Goal: Information Seeking & Learning: Learn about a topic

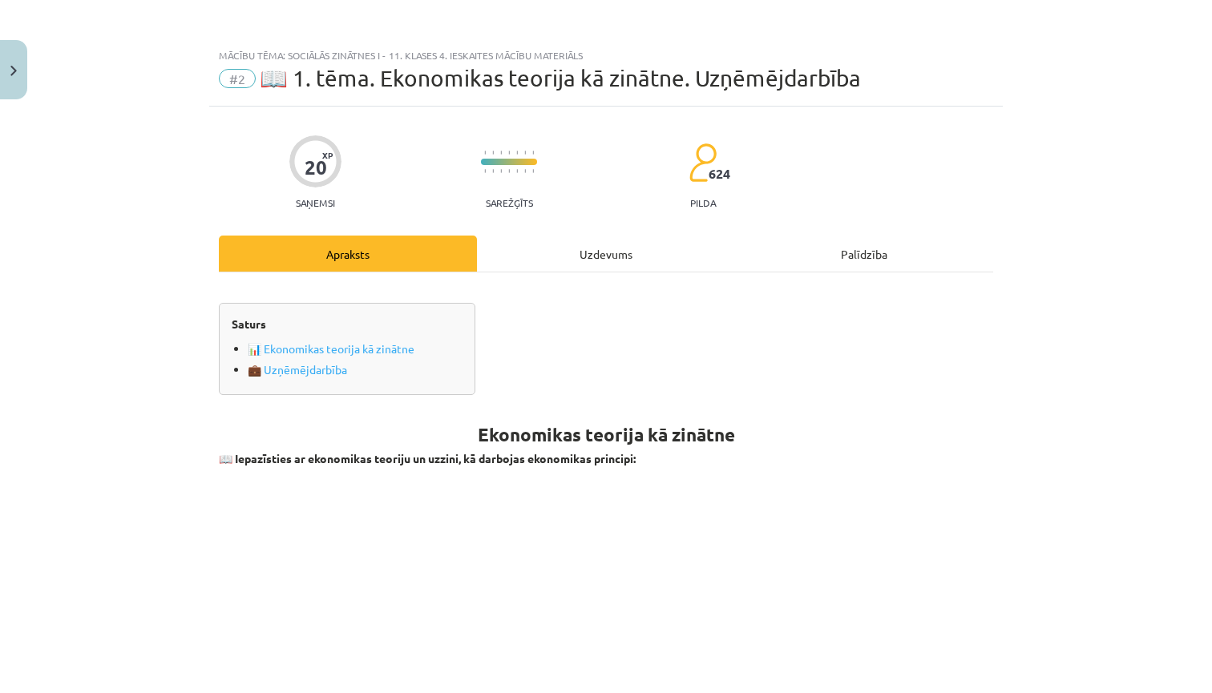
scroll to position [198, 0]
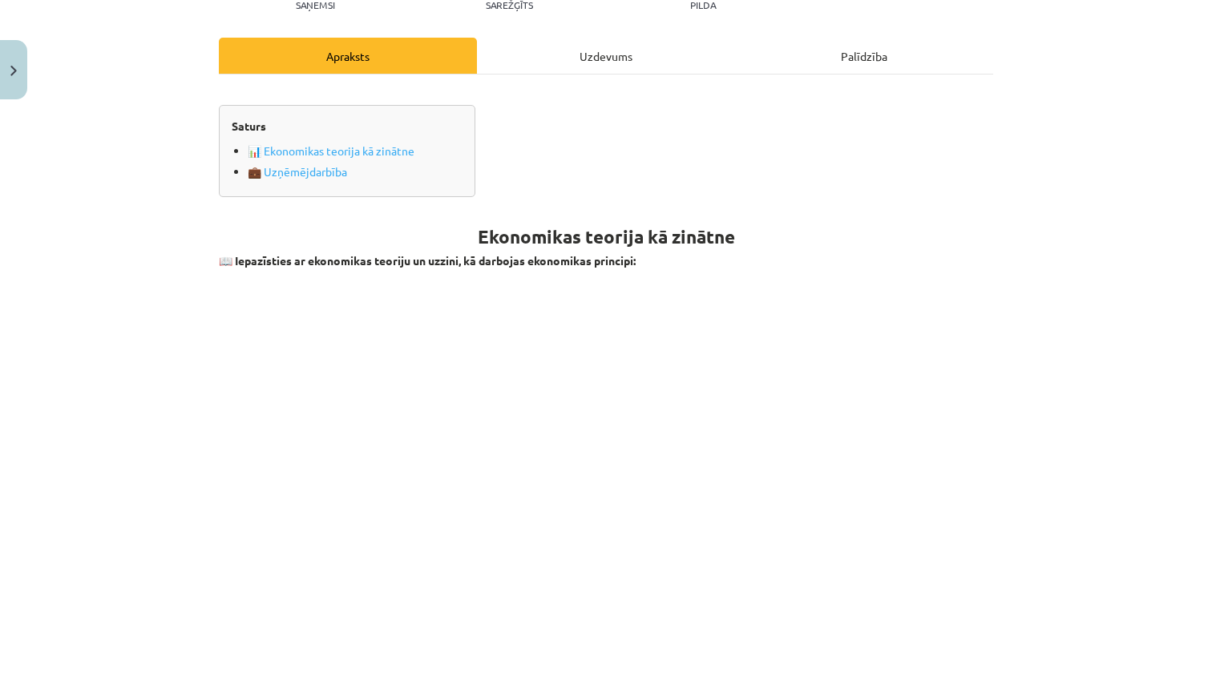
click at [1096, 256] on div "Mācību tēma: Sociālās zinātnes i - 11. klases 4. ieskaites mācību materiāls #2 …" at bounding box center [606, 346] width 1212 height 693
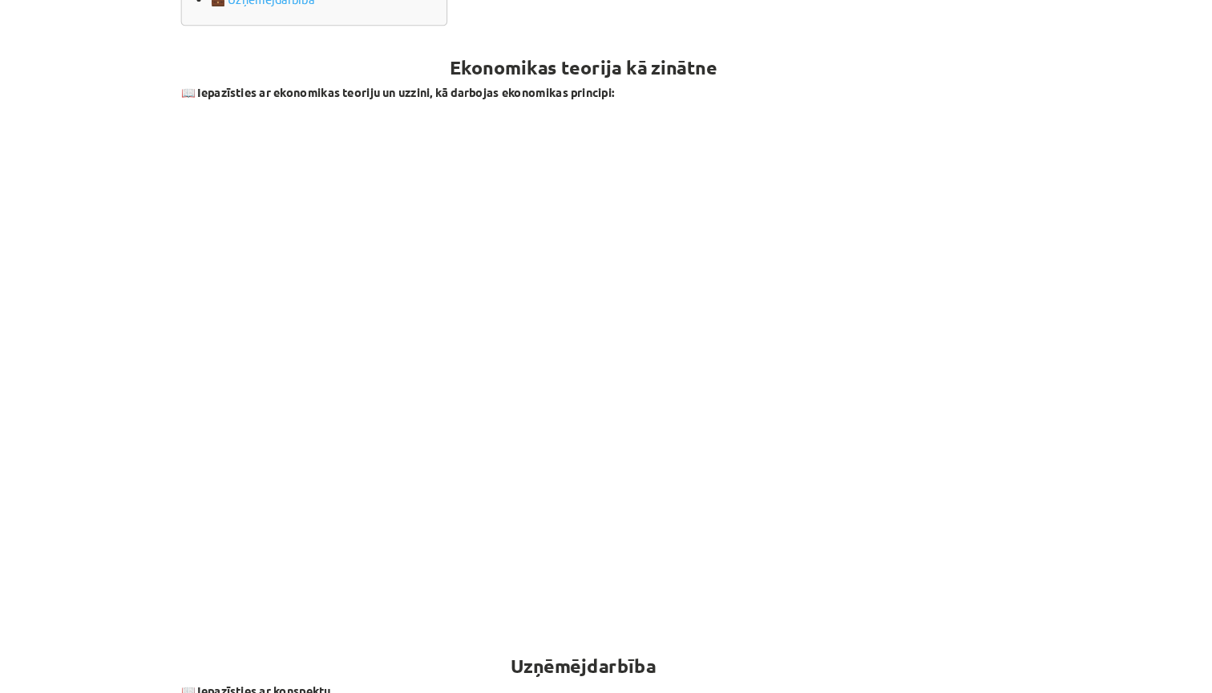
scroll to position [19, 0]
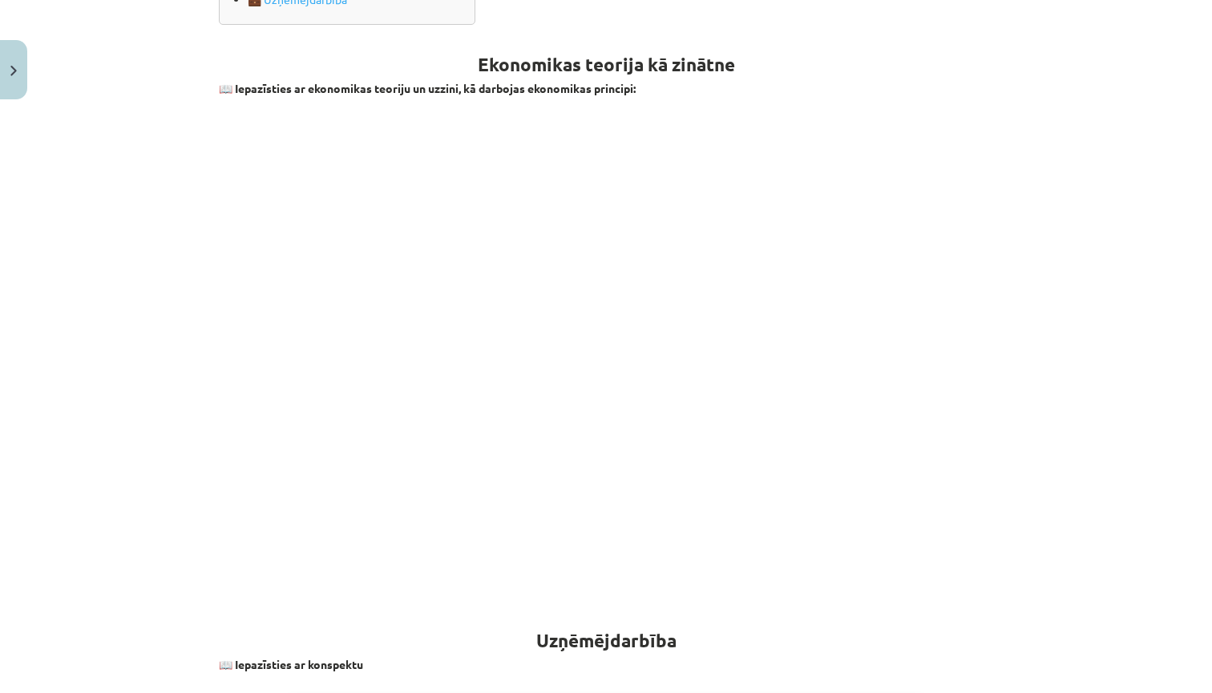
click at [141, 310] on div "Mācību tēma: Sociālās zinātnes i - 11. klases 4. ieskaites mācību materiāls #2 …" at bounding box center [606, 346] width 1212 height 693
click at [4, 70] on button "Close" at bounding box center [13, 69] width 27 height 59
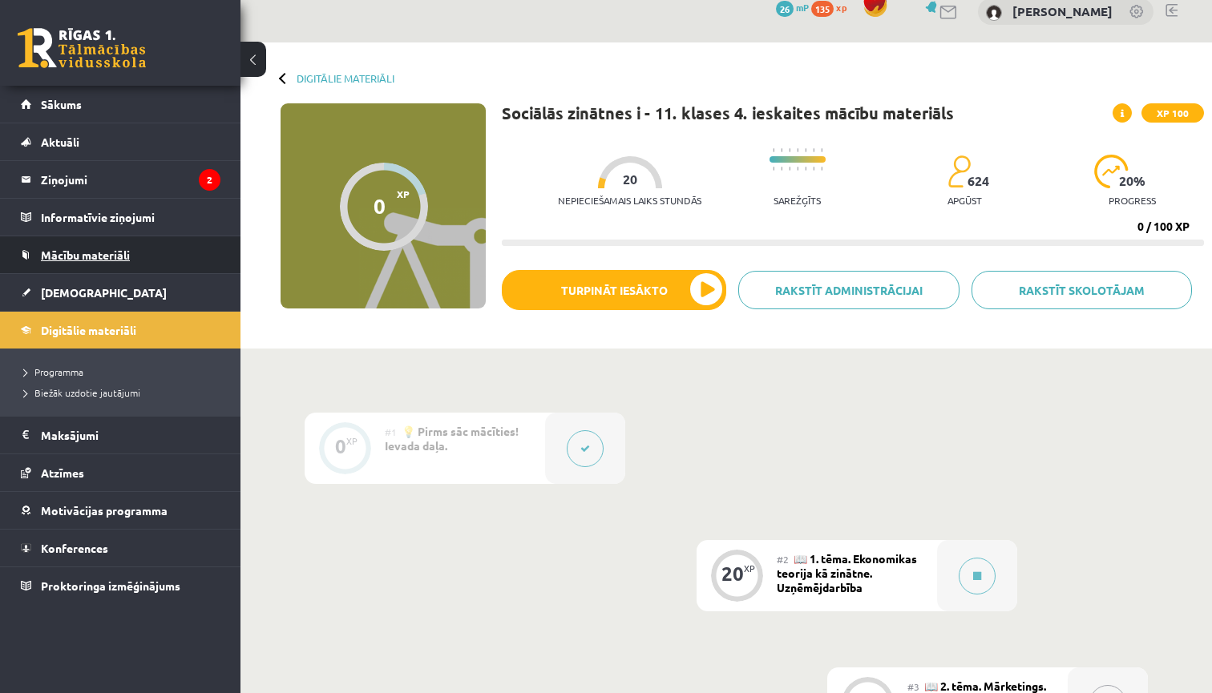
click at [125, 260] on span "Mācību materiāli" at bounding box center [85, 255] width 89 height 14
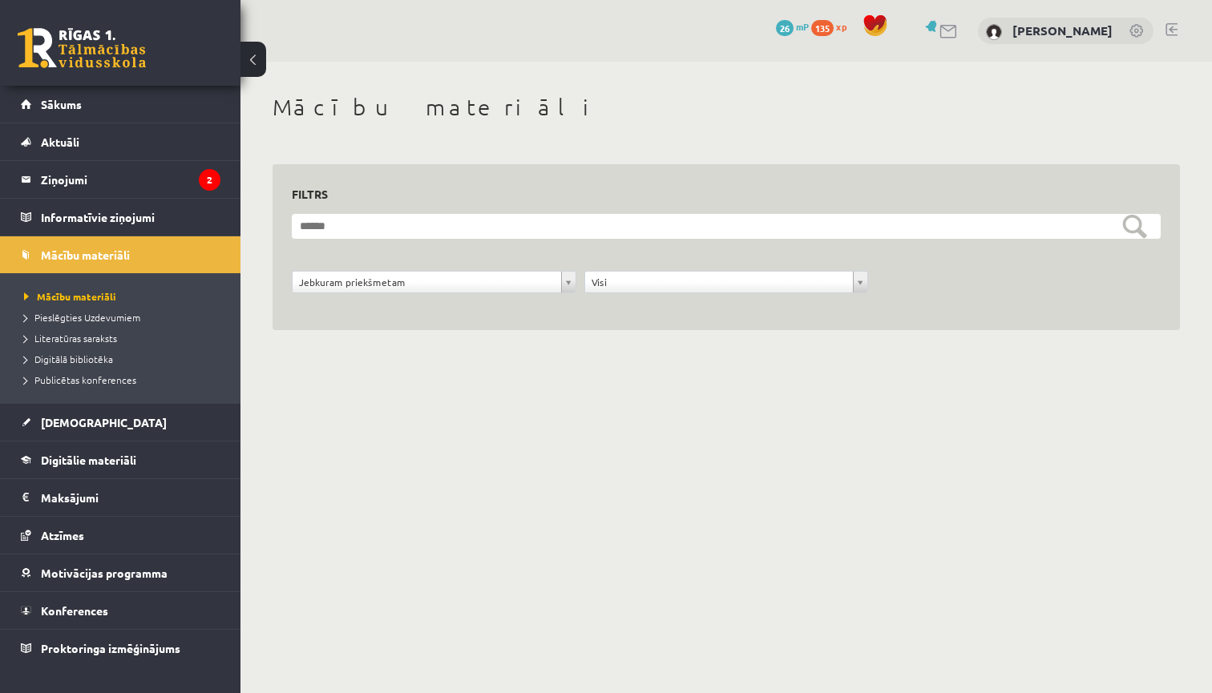
click at [112, 325] on li "Pieslēgties Uzdevumiem" at bounding box center [124, 317] width 200 height 21
click at [110, 343] on link "Literatūras saraksts" at bounding box center [124, 338] width 200 height 14
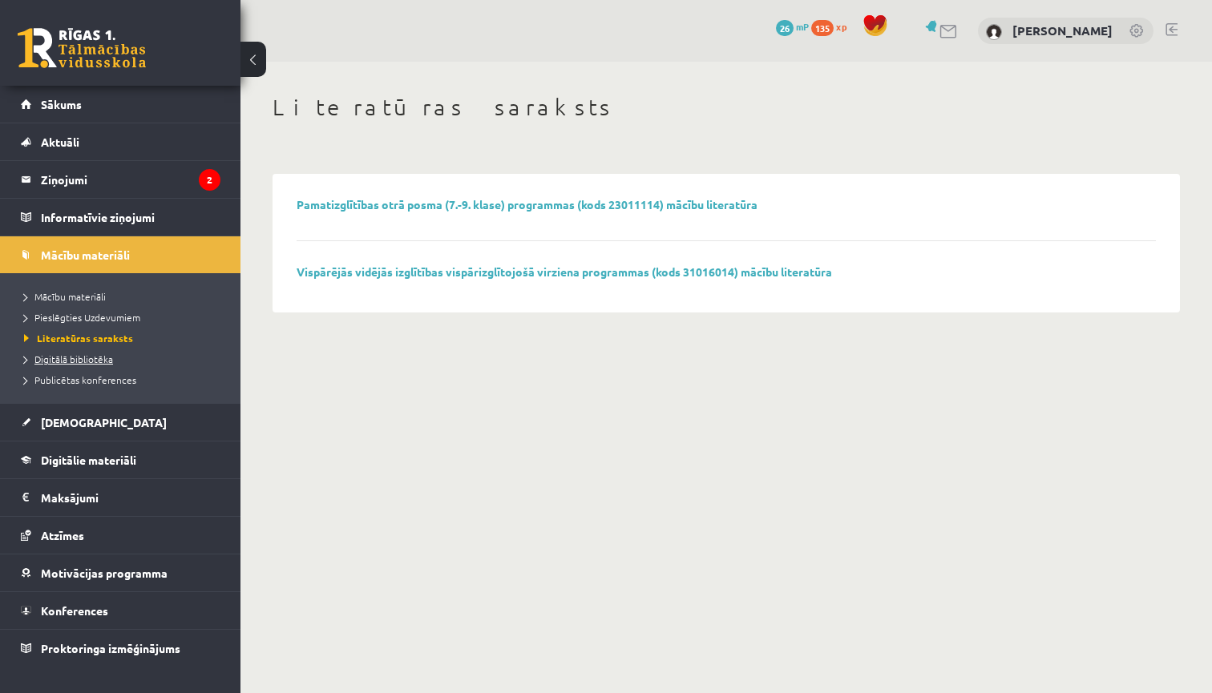
click at [111, 364] on link "Digitālā bibliotēka" at bounding box center [124, 359] width 200 height 14
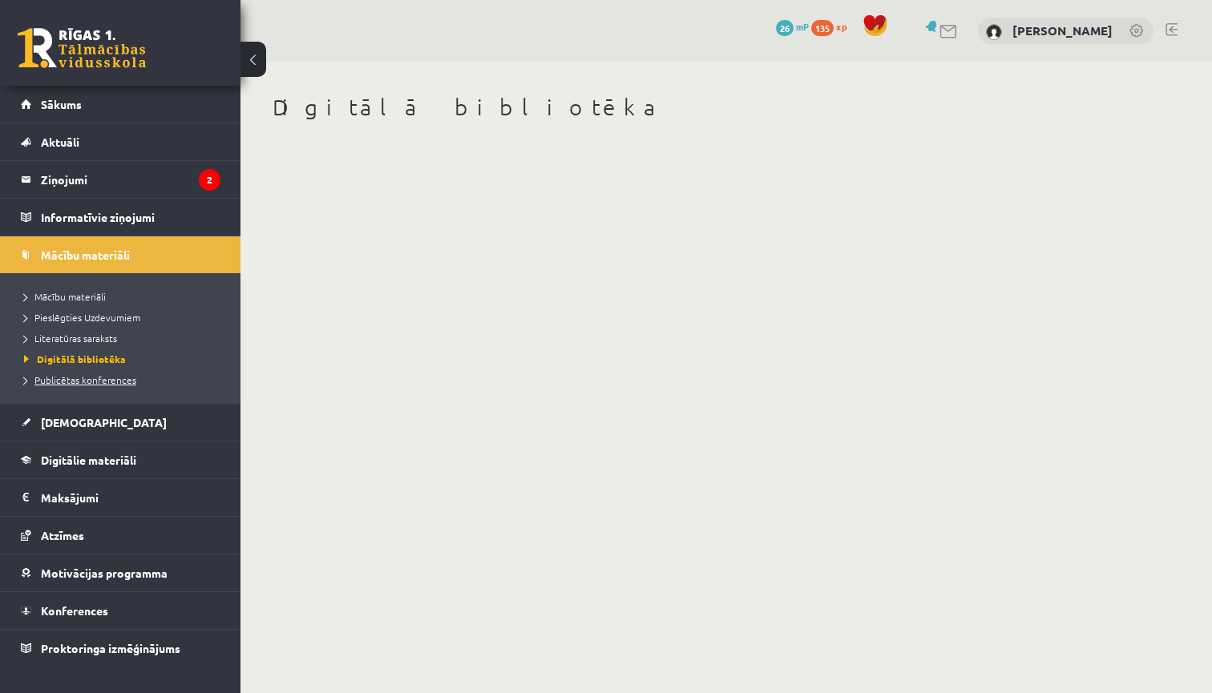
click at [116, 377] on span "Publicētas konferences" at bounding box center [80, 379] width 112 height 13
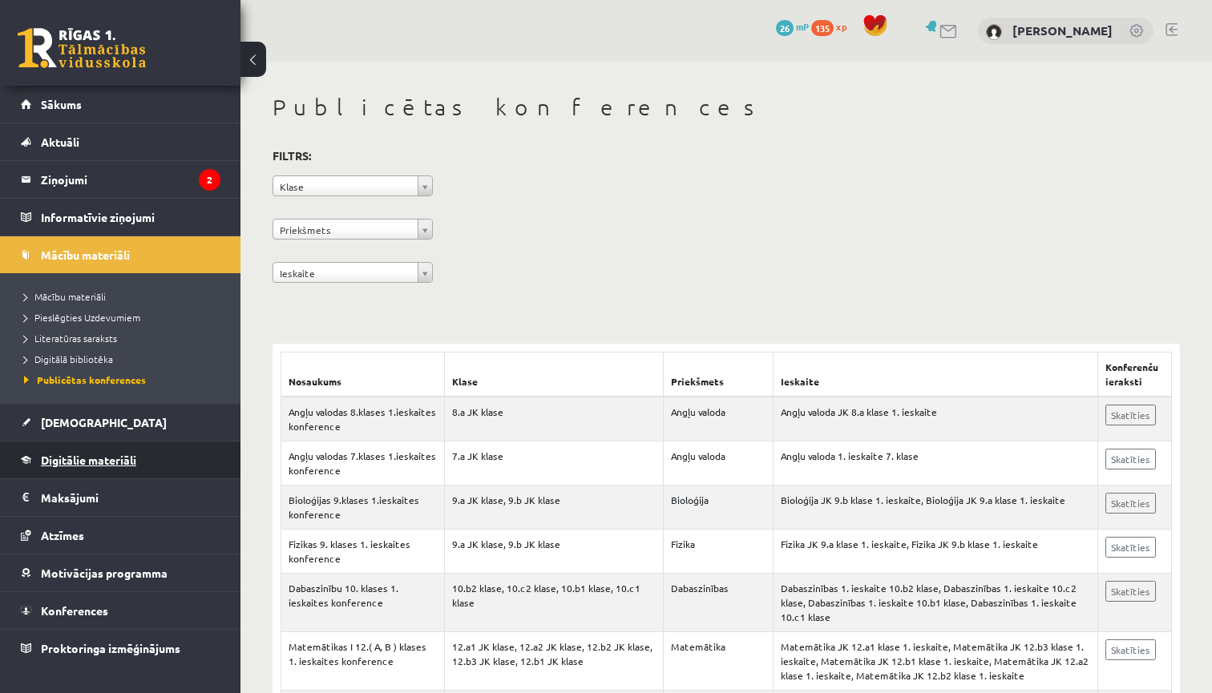
click at [132, 462] on span "Digitālie materiāli" at bounding box center [88, 460] width 95 height 14
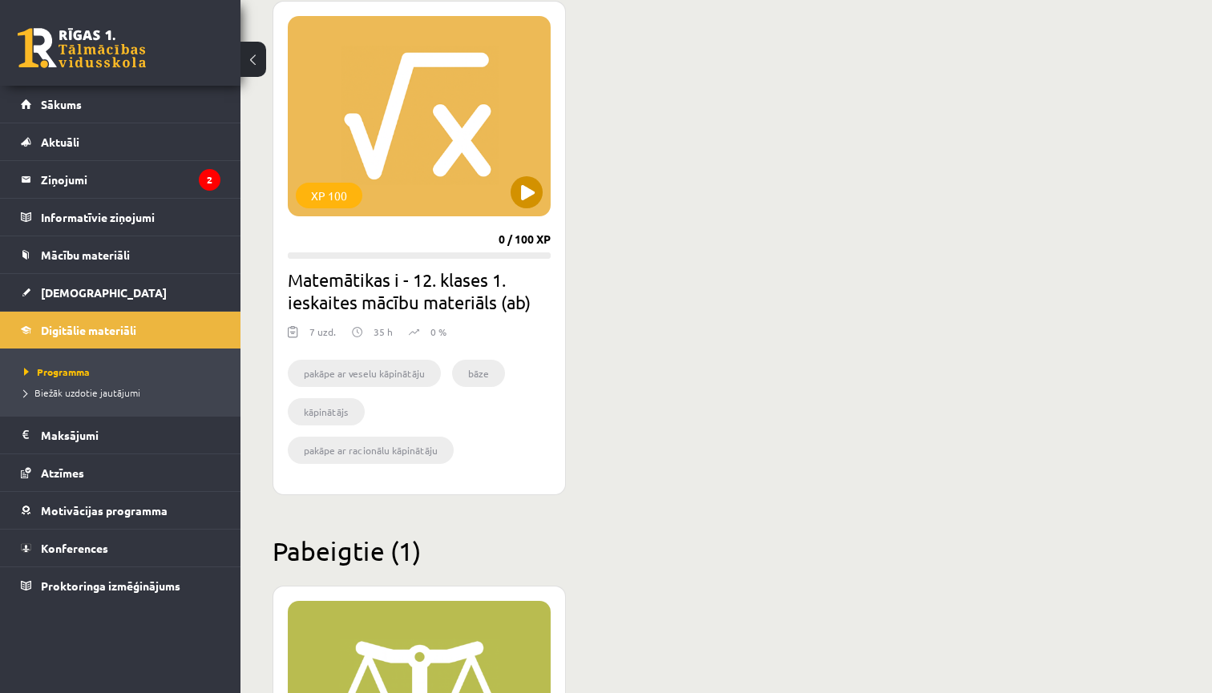
scroll to position [3592, 0]
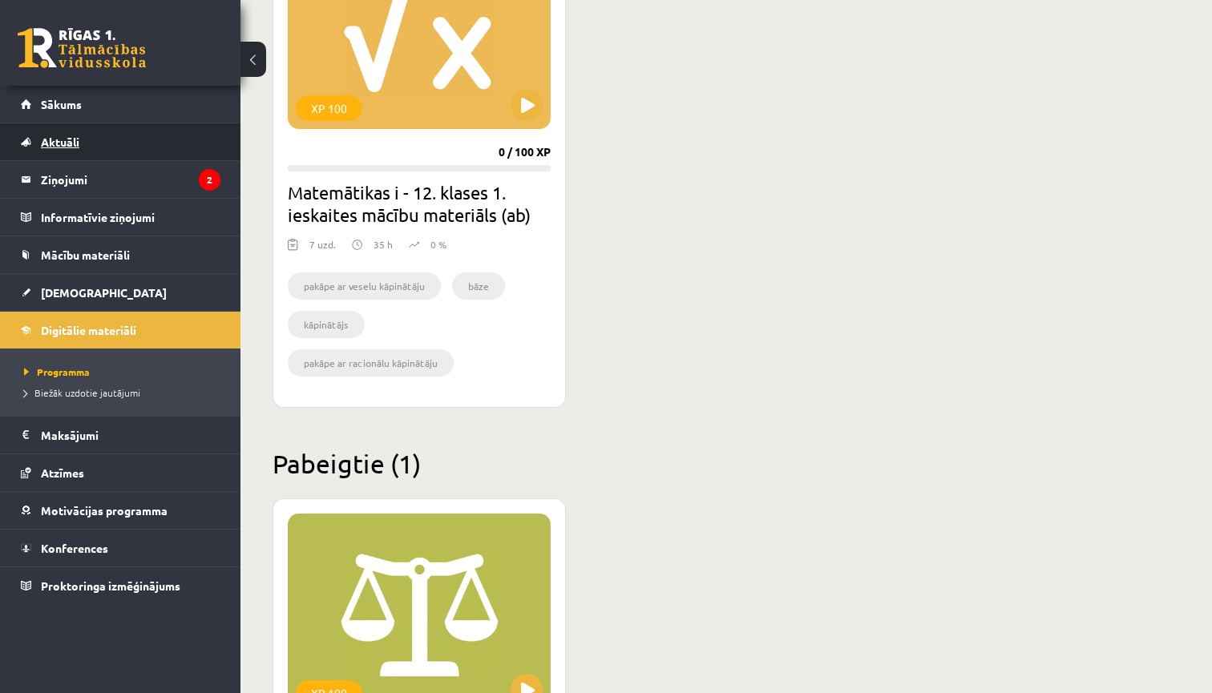
click at [148, 153] on link "Aktuāli" at bounding box center [121, 141] width 200 height 37
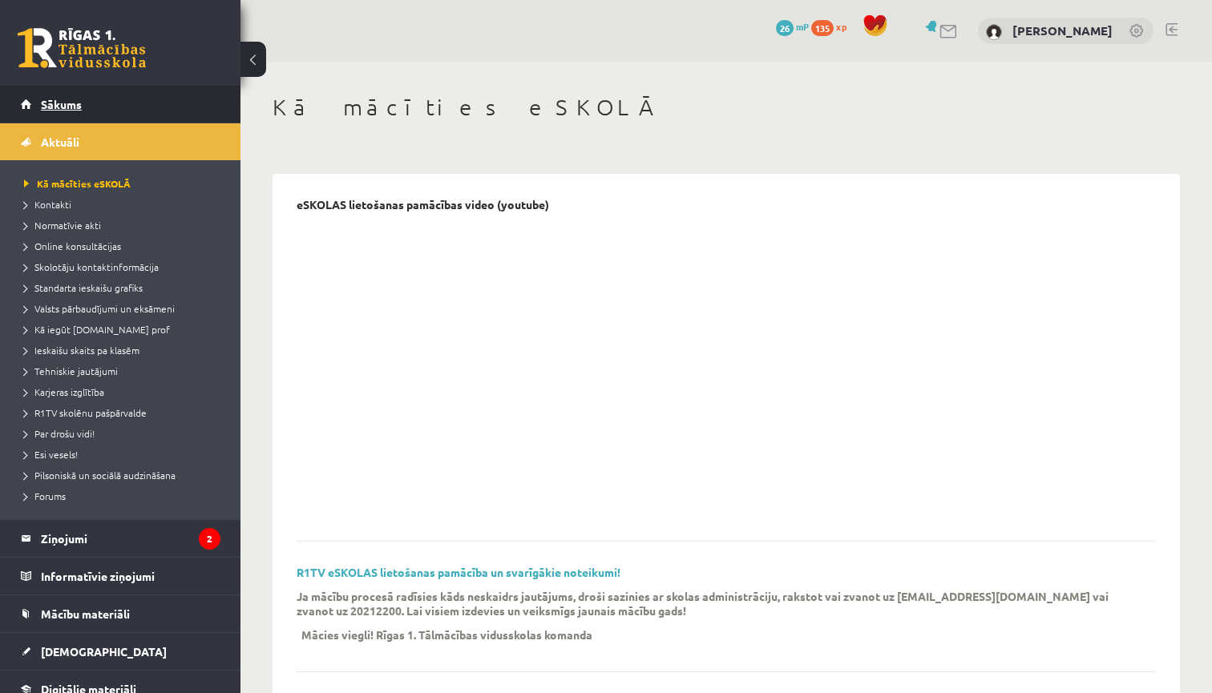
click at [137, 107] on link "Sākums" at bounding box center [121, 104] width 200 height 37
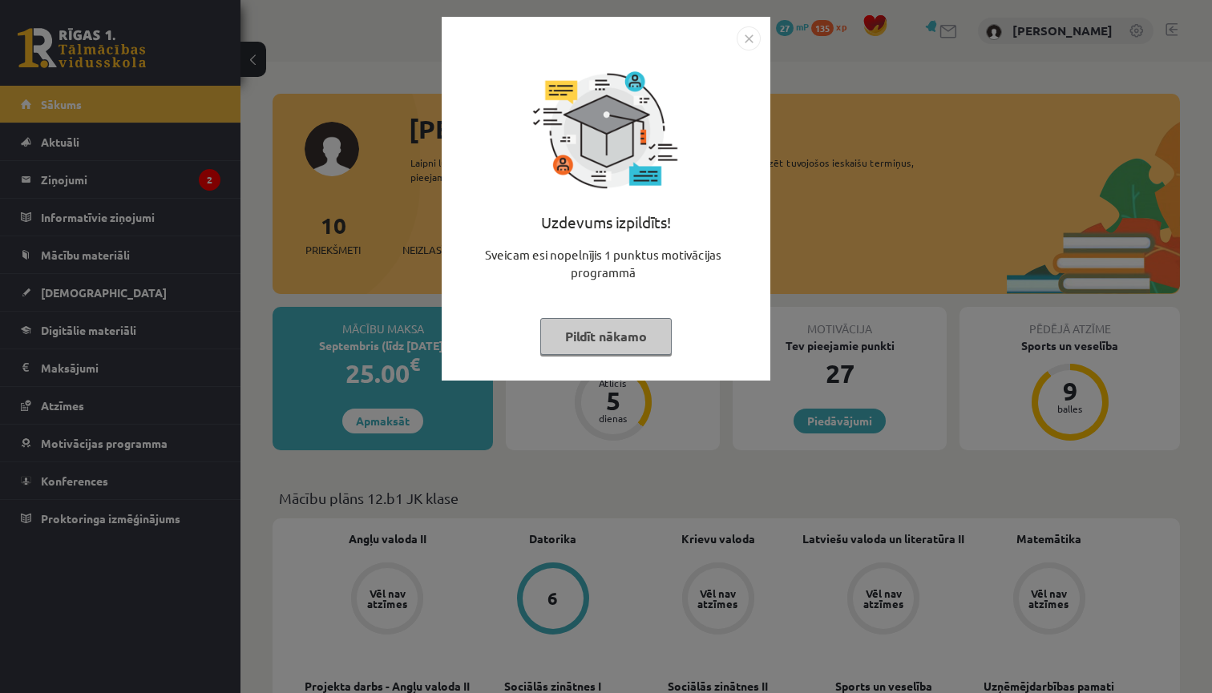
click at [746, 36] on img "Close" at bounding box center [748, 38] width 24 height 24
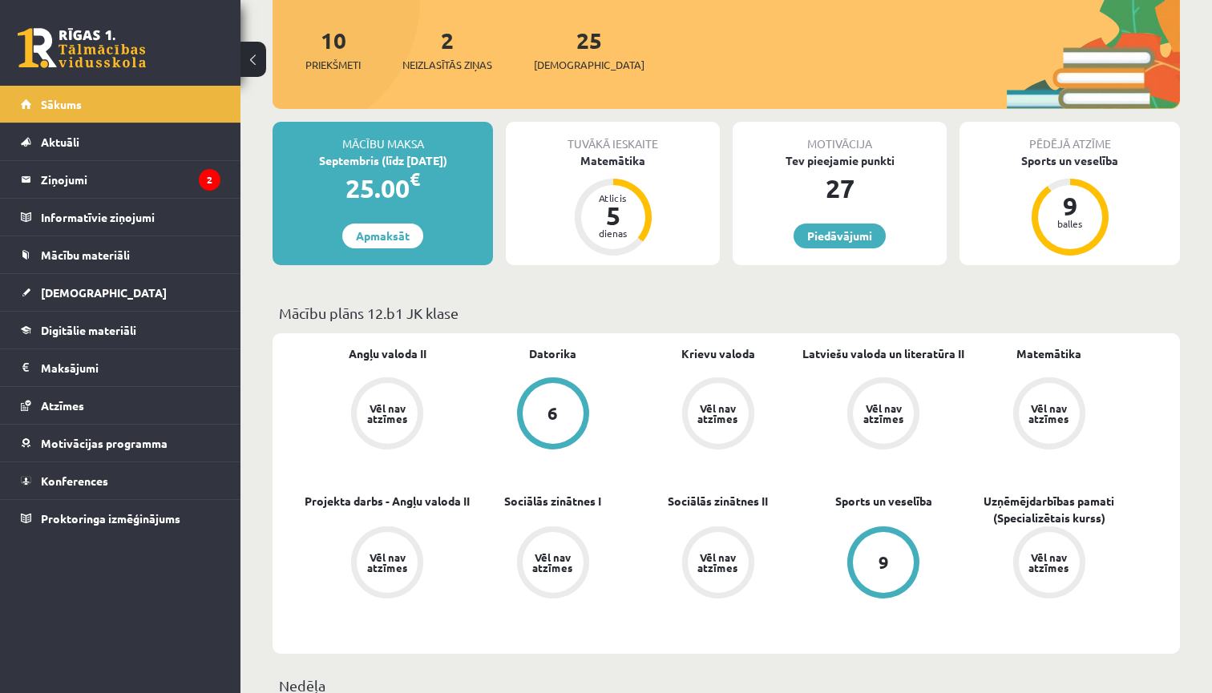
scroll to position [207, 0]
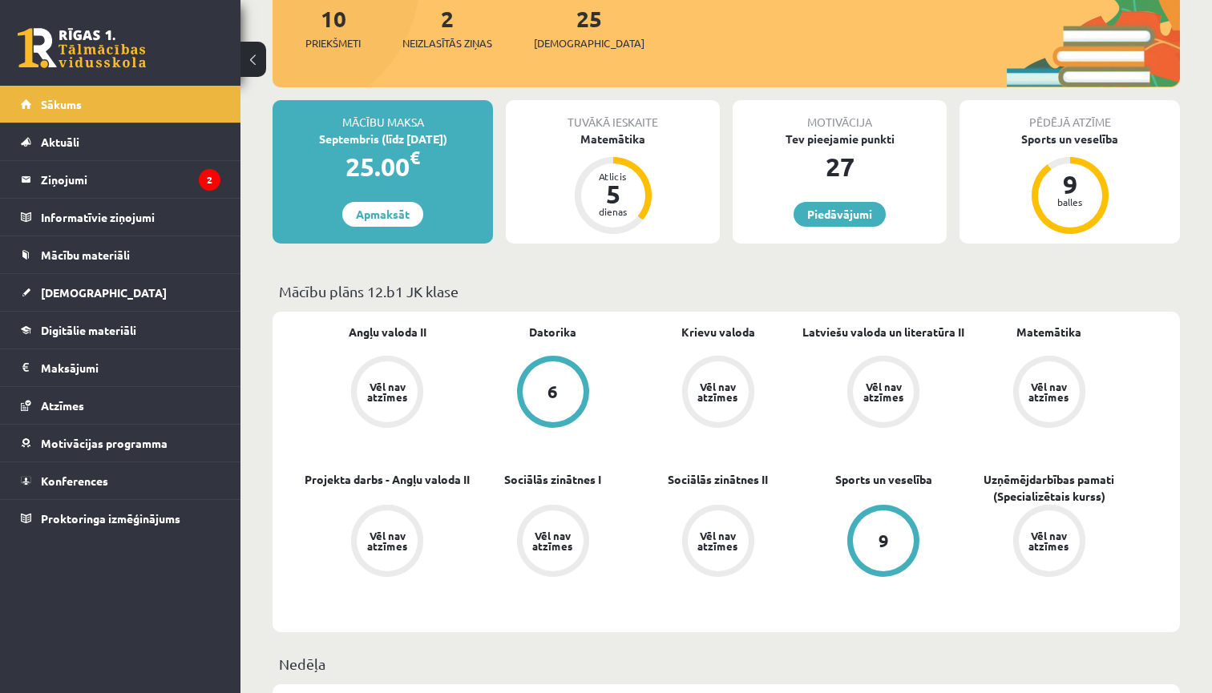
click at [880, 341] on span "Latviešu valoda un literatūra II" at bounding box center [883, 340] width 162 height 32
click at [875, 395] on div "Vēl nav atzīmes" at bounding box center [883, 391] width 45 height 21
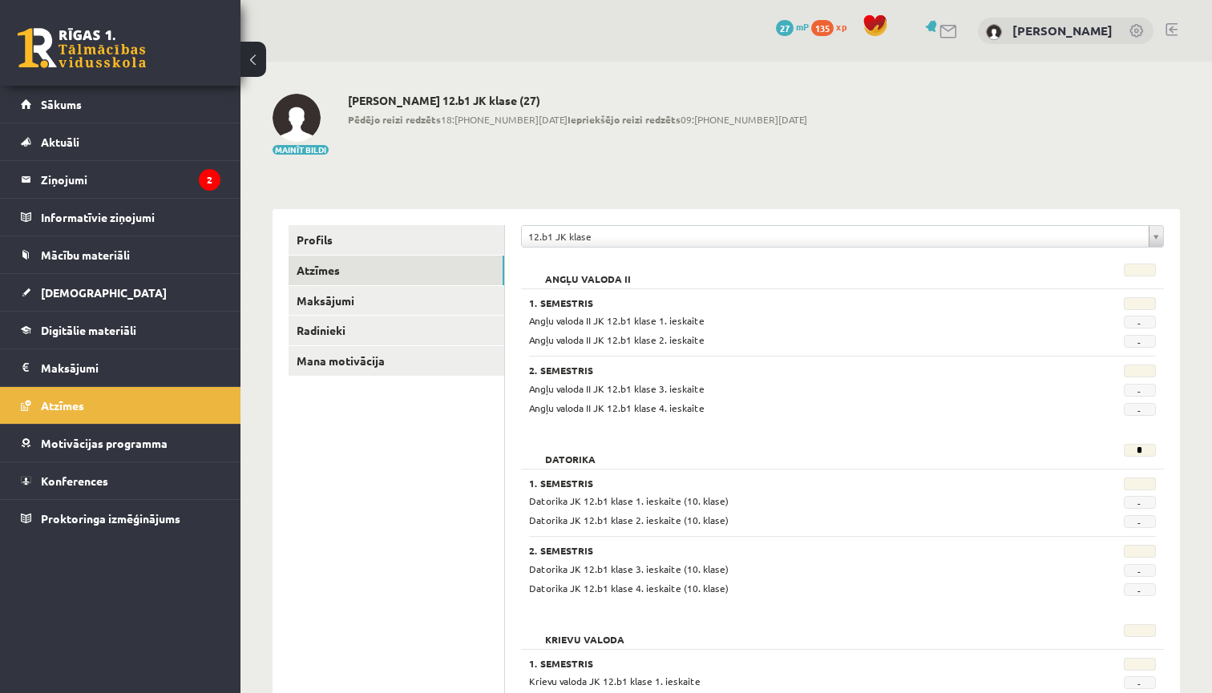
click at [886, 332] on div "Angļu valoda II JK 12.b1 klase 1. ieskaite - Angļu valoda II JK 12.b1 klase 2. …" at bounding box center [842, 330] width 627 height 34
click at [250, 55] on button at bounding box center [253, 59] width 26 height 35
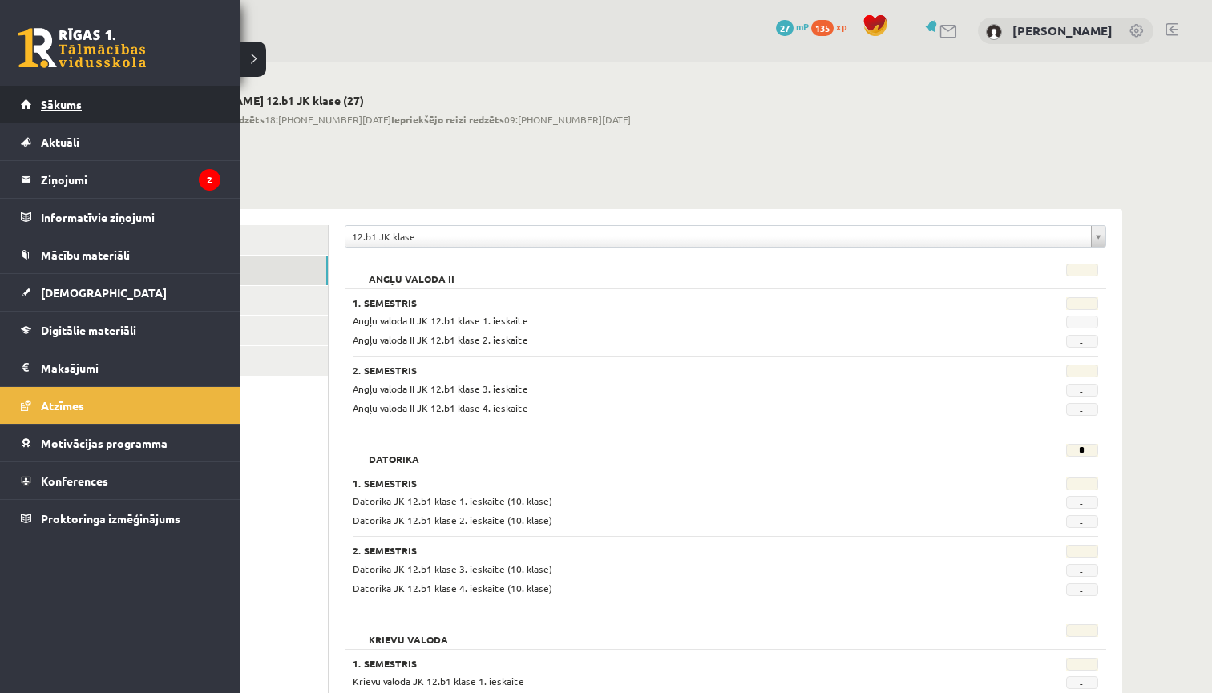
click at [49, 109] on span "Sākums" at bounding box center [61, 104] width 41 height 14
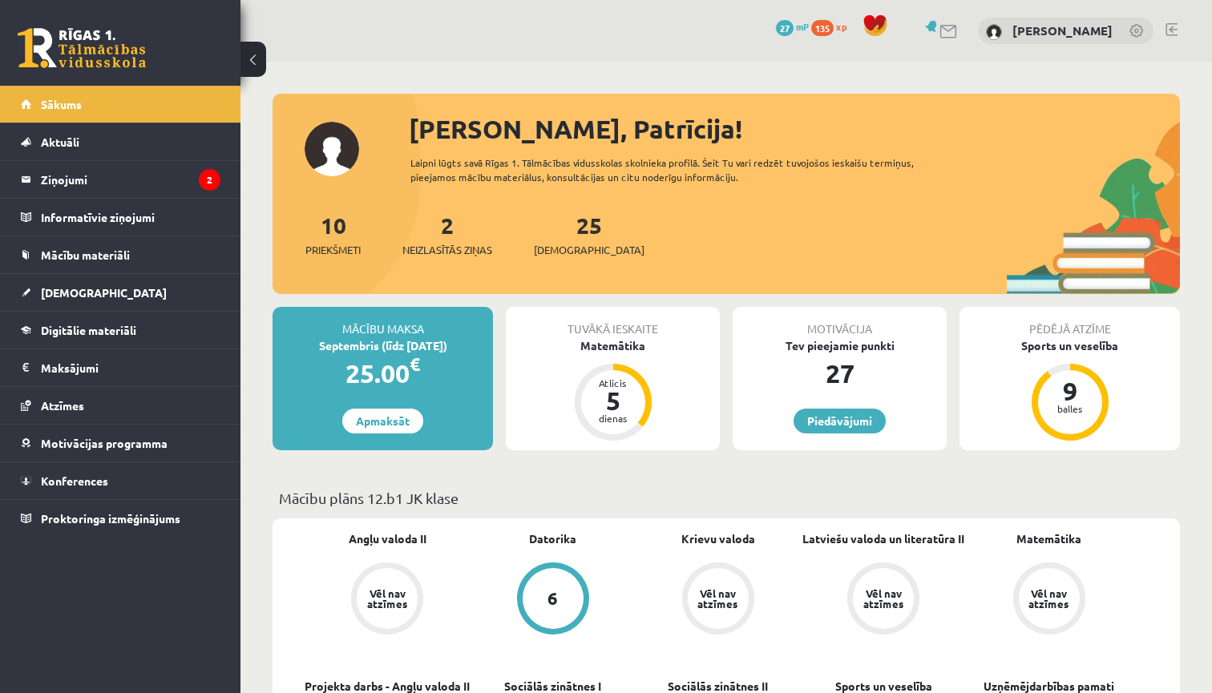
click at [591, 331] on div "Tuvākā ieskaite" at bounding box center [613, 322] width 214 height 30
click at [603, 349] on div "Matemātika" at bounding box center [613, 345] width 214 height 17
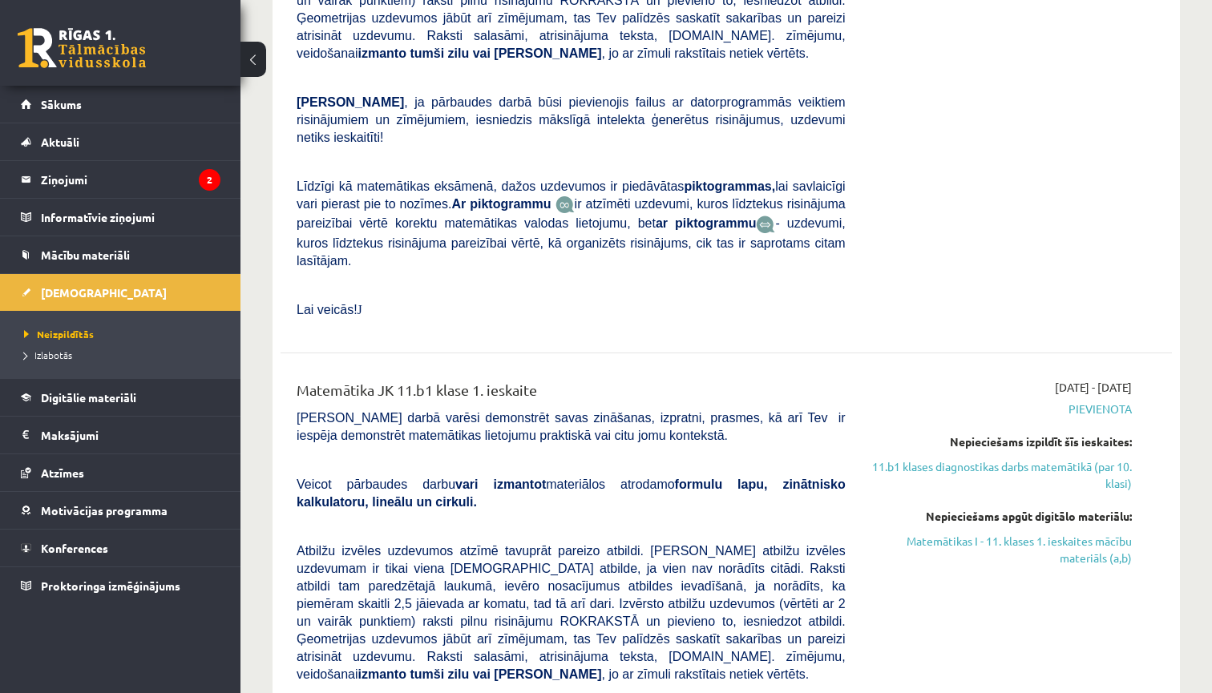
scroll to position [7028, 0]
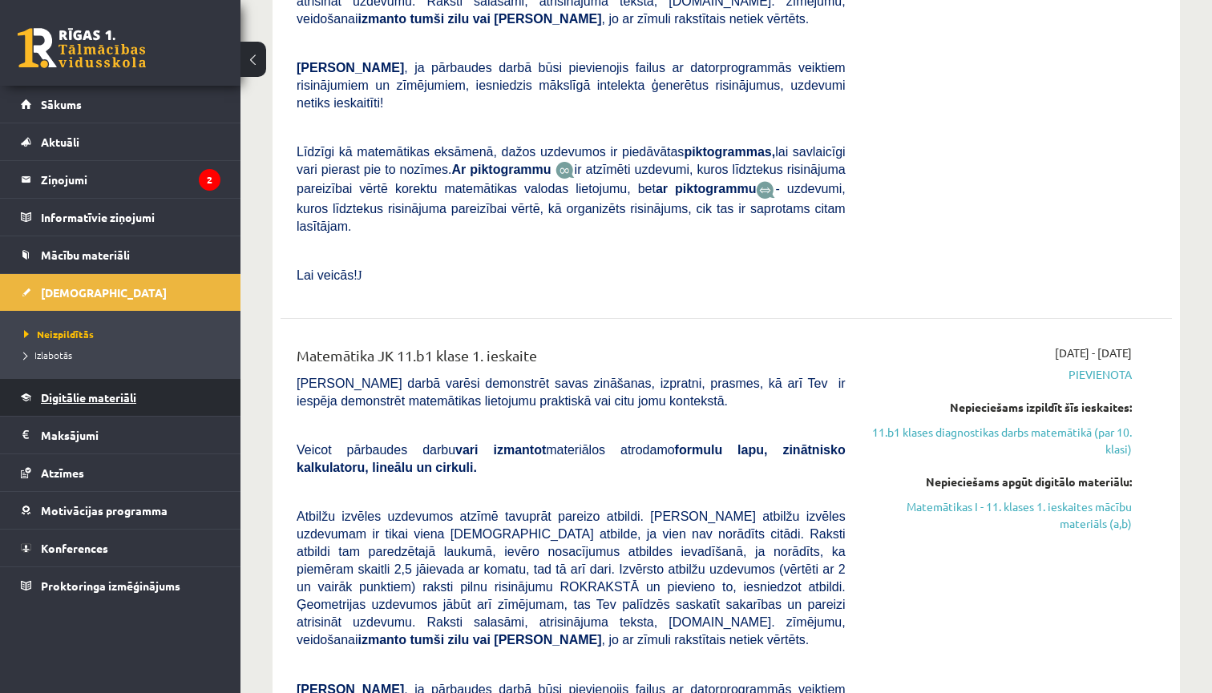
click at [148, 397] on link "Digitālie materiāli" at bounding box center [121, 397] width 200 height 37
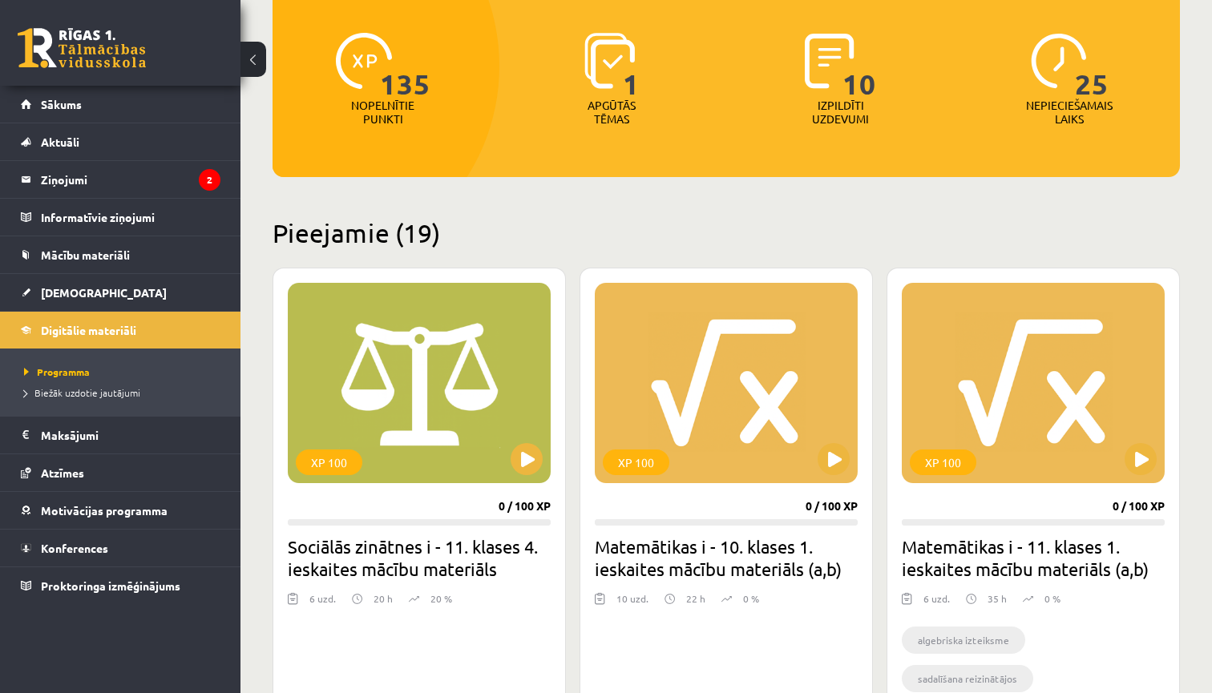
scroll to position [211, 0]
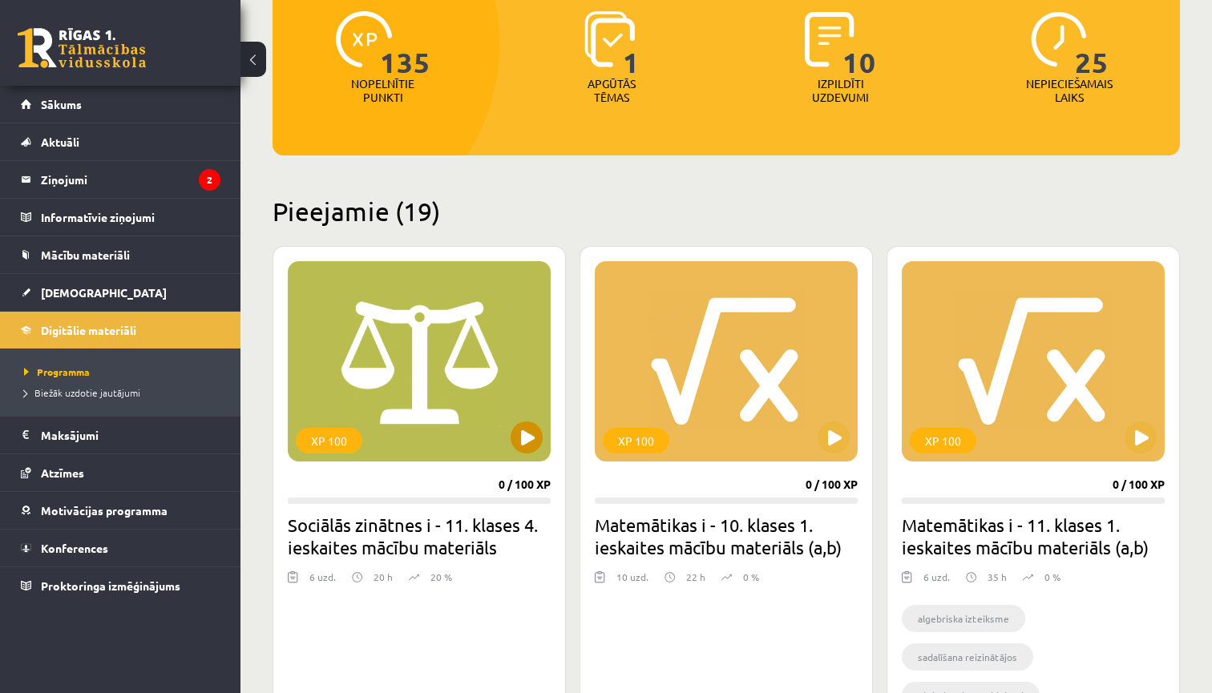
click at [523, 448] on button at bounding box center [526, 438] width 32 height 32
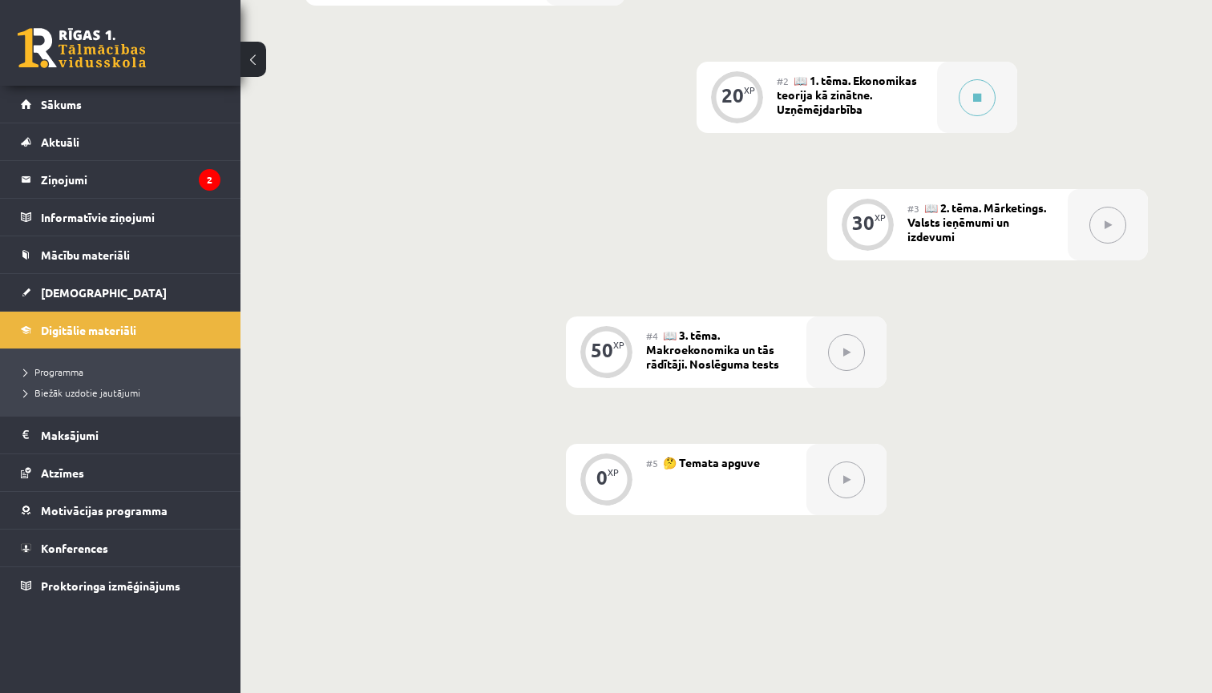
scroll to position [502, 0]
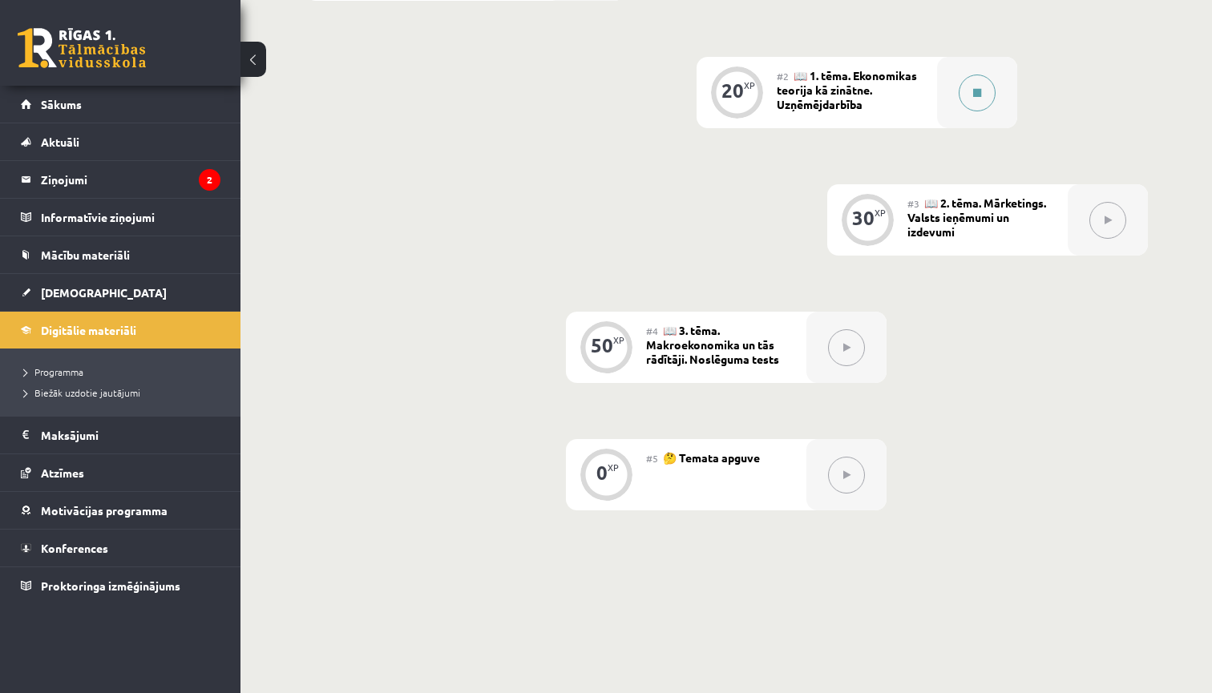
click at [974, 94] on icon at bounding box center [977, 93] width 8 height 10
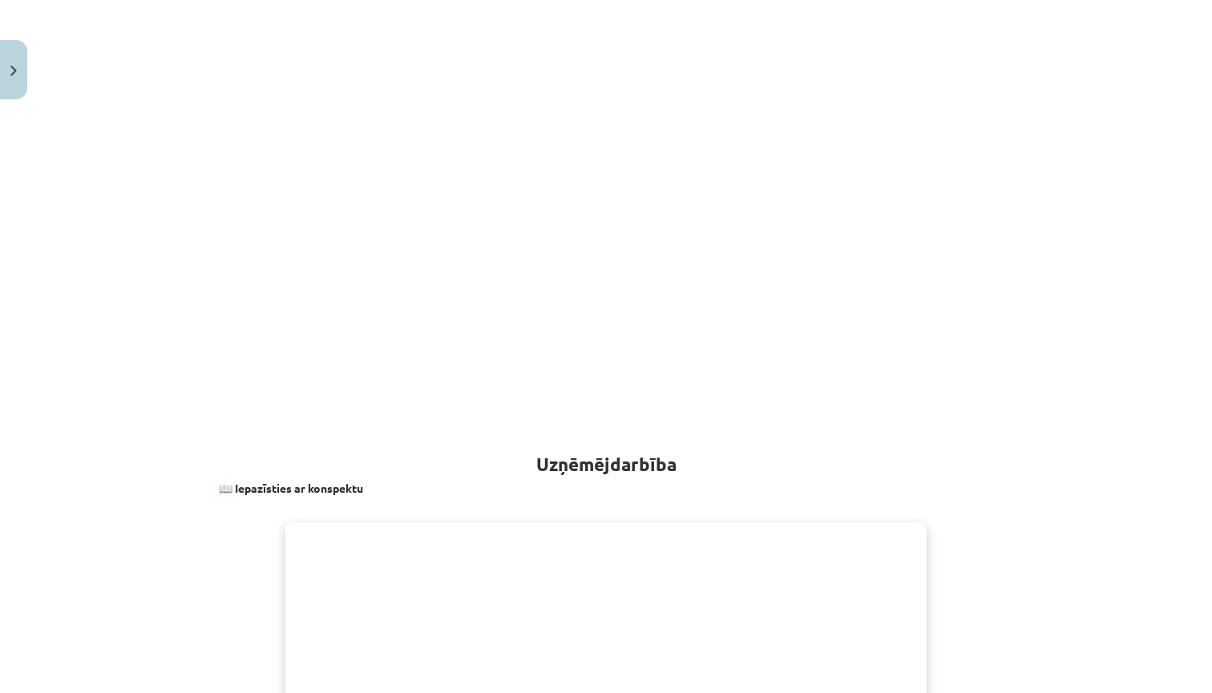
scroll to position [558, 0]
click at [14, 74] on img "Close" at bounding box center [13, 71] width 6 height 10
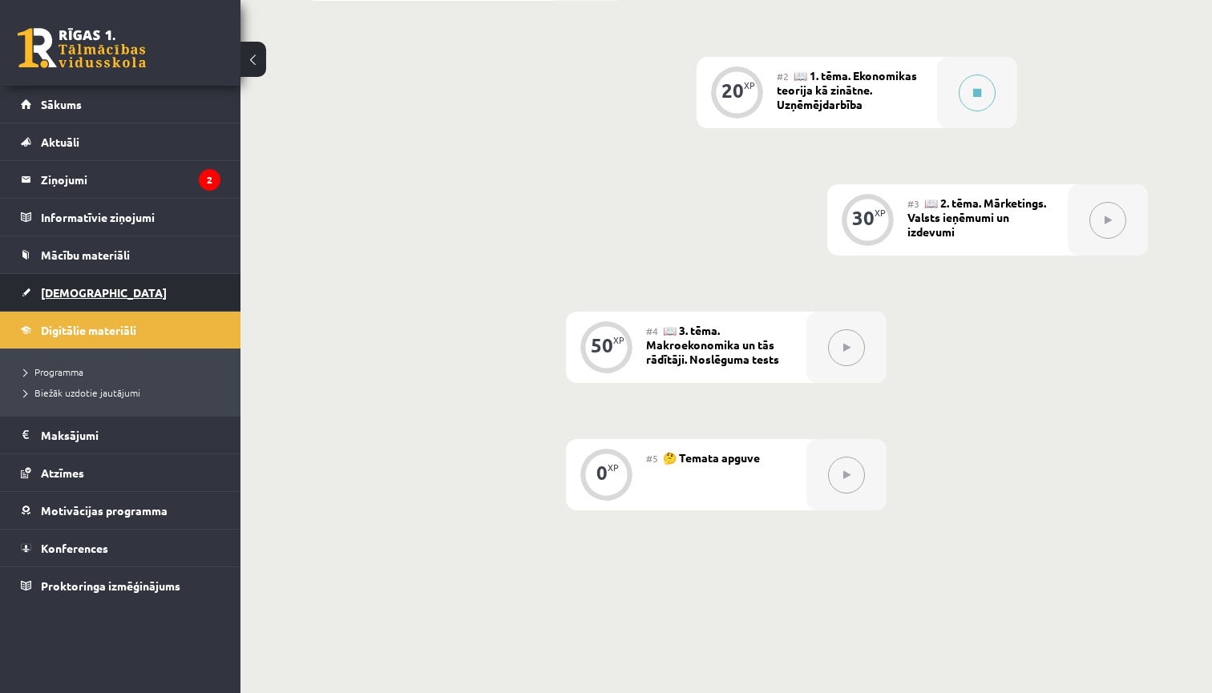
click at [118, 297] on link "[DEMOGRAPHIC_DATA]" at bounding box center [121, 292] width 200 height 37
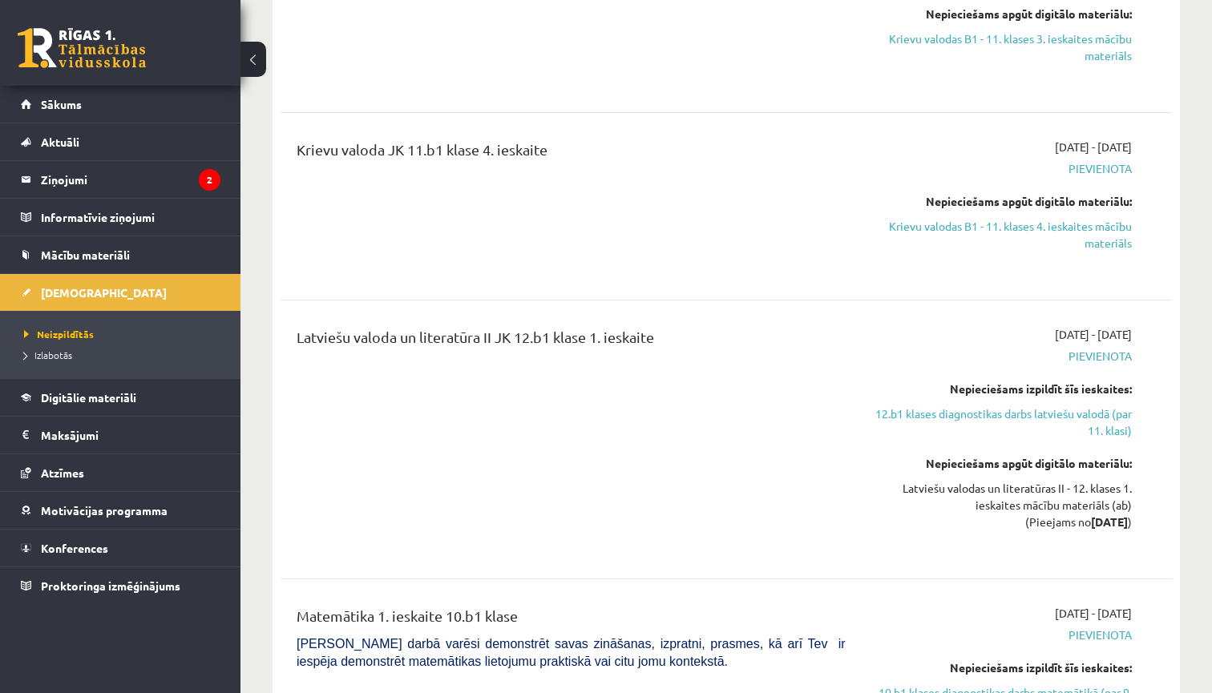
scroll to position [4272, 0]
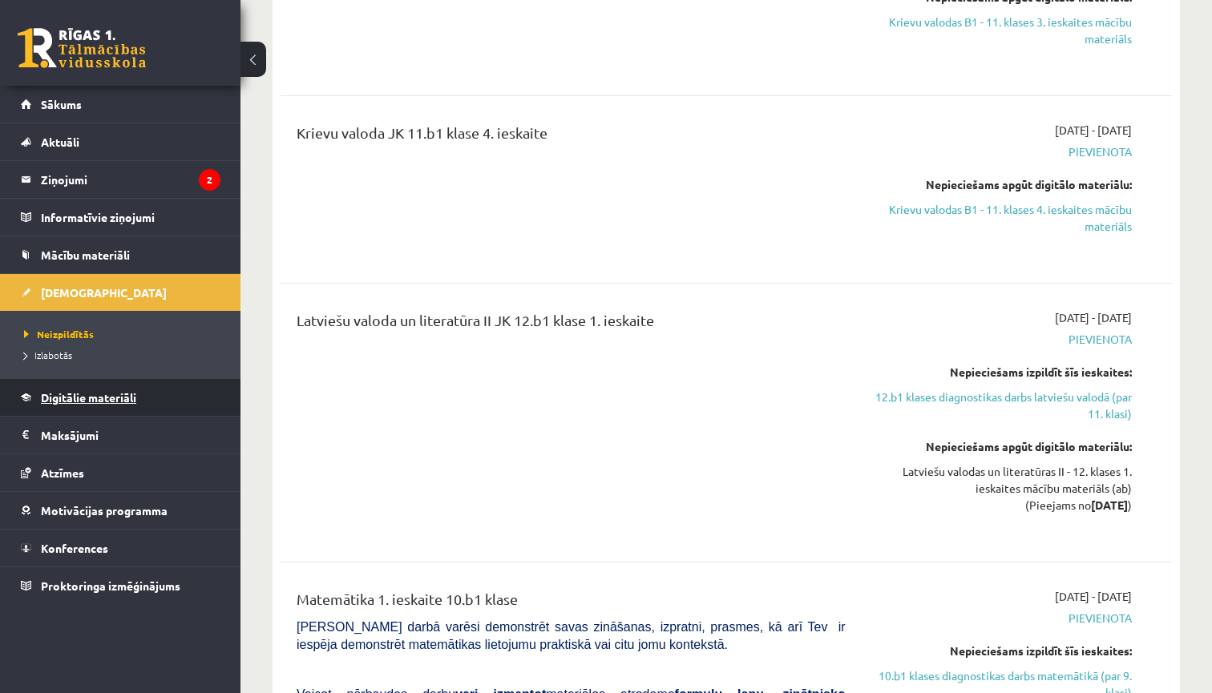
click at [117, 400] on span "Digitālie materiāli" at bounding box center [88, 397] width 95 height 14
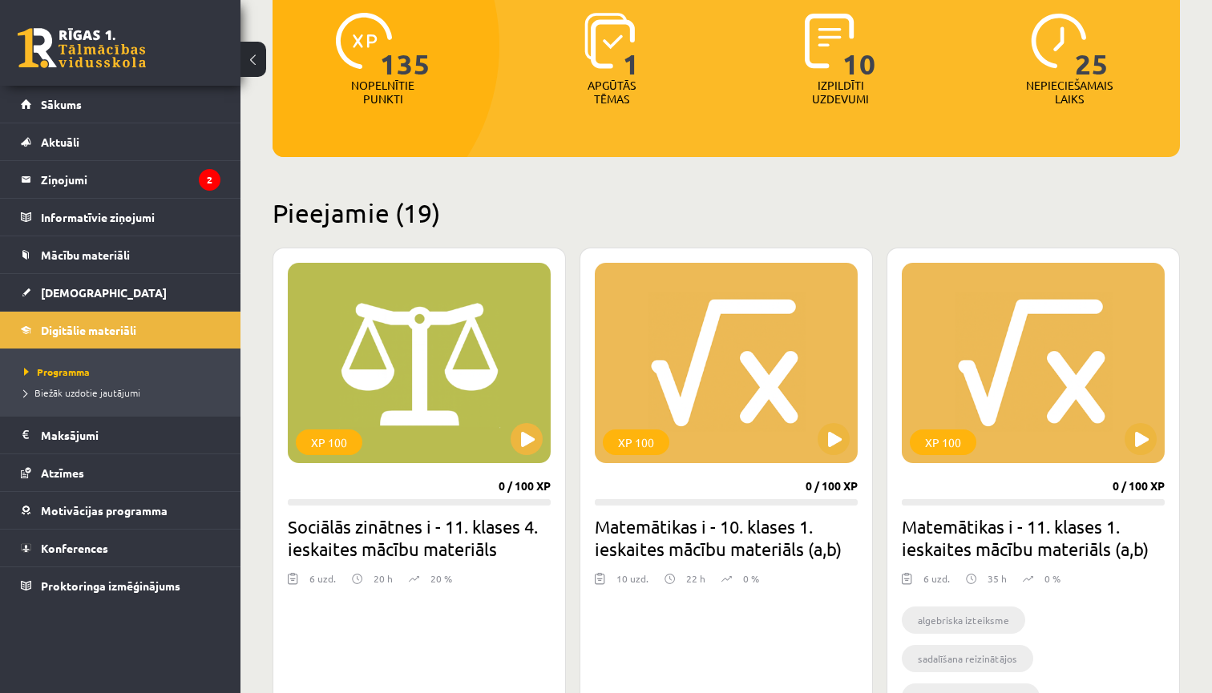
scroll to position [223, 0]
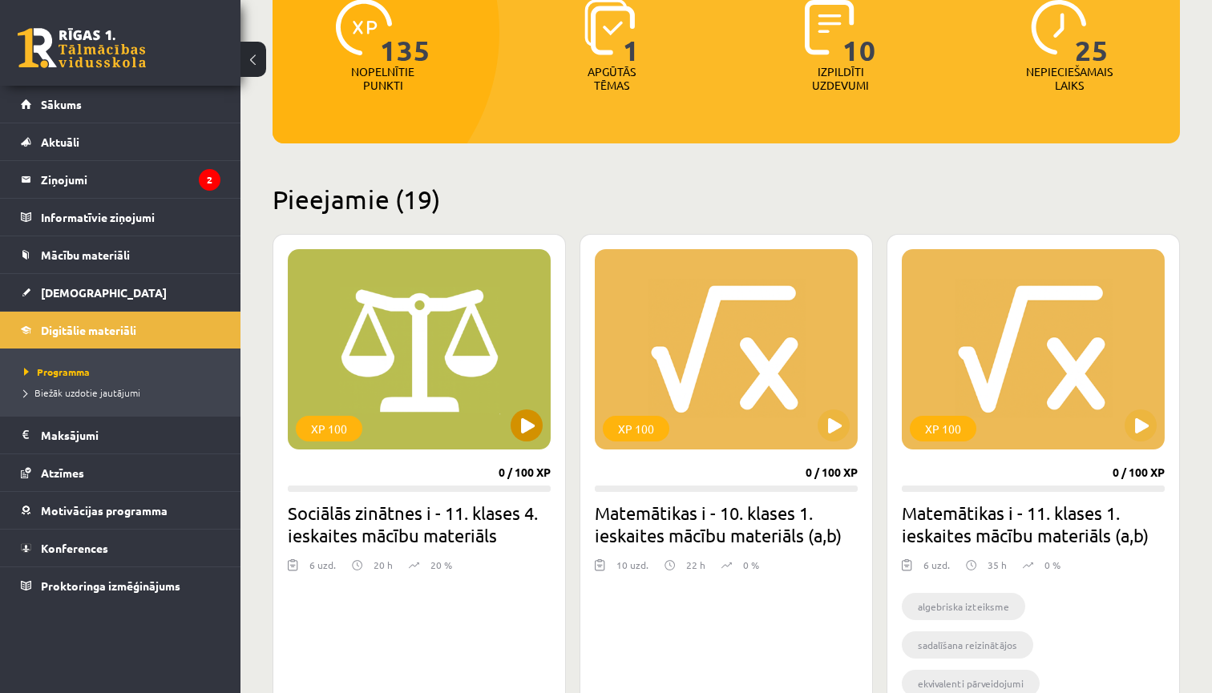
click at [515, 430] on button at bounding box center [526, 426] width 32 height 32
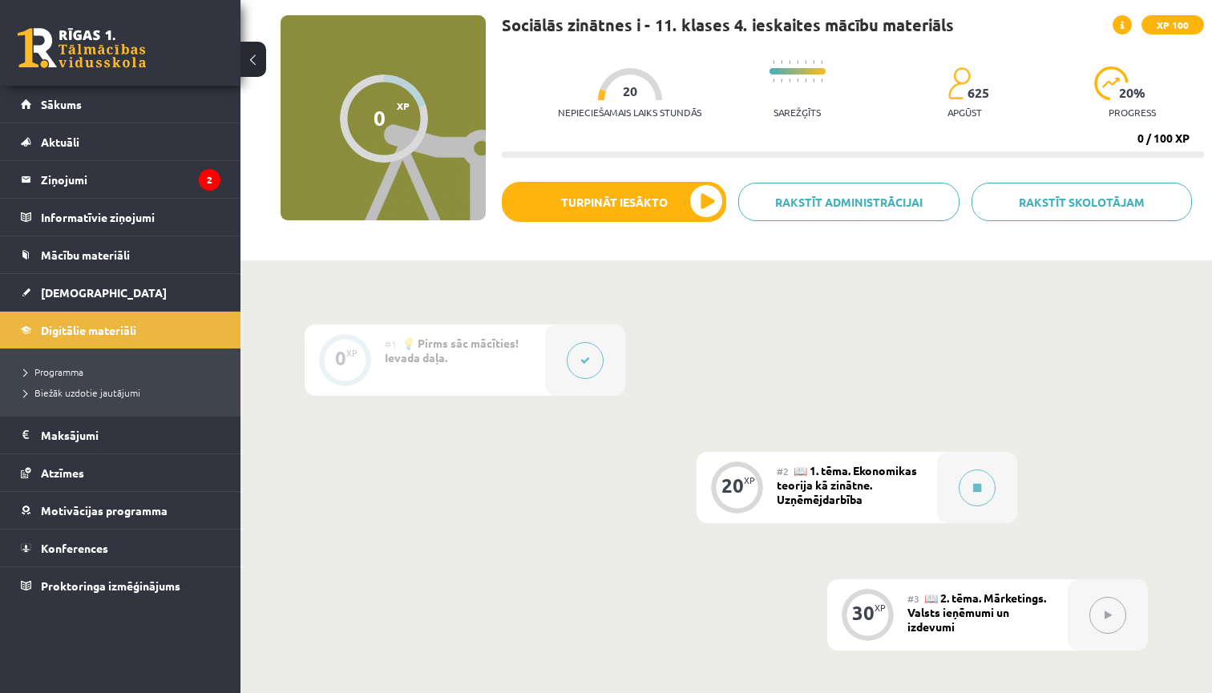
scroll to position [131, 0]
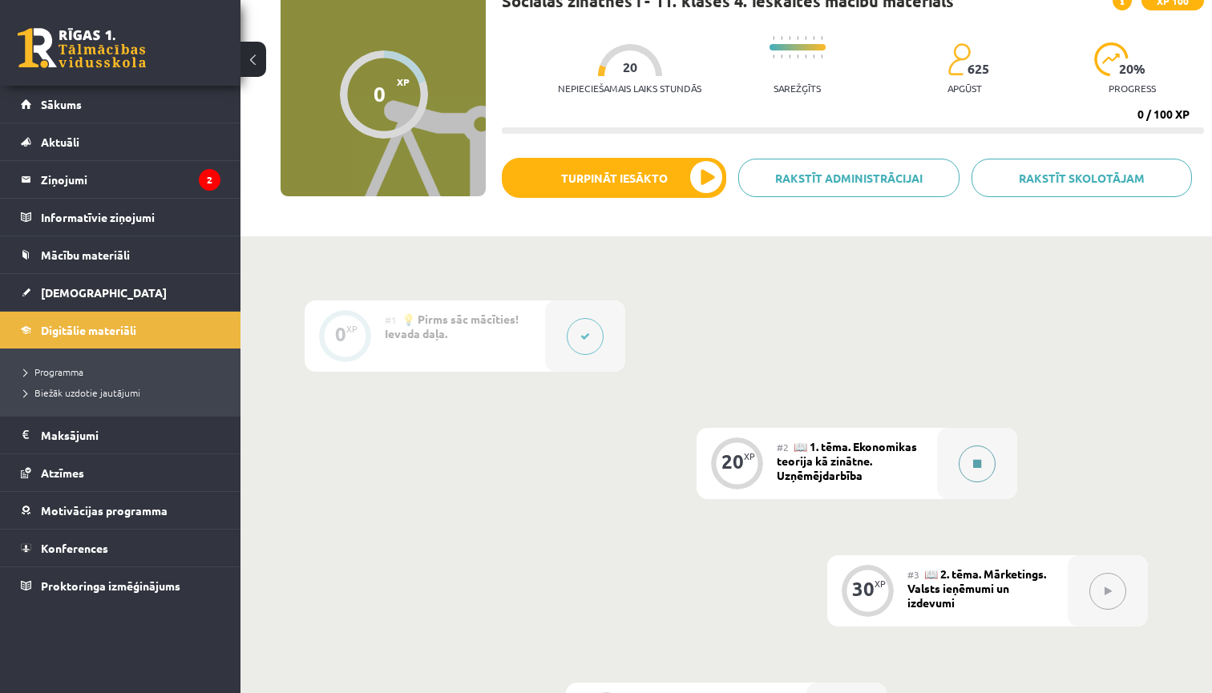
click at [979, 463] on icon at bounding box center [977, 464] width 8 height 10
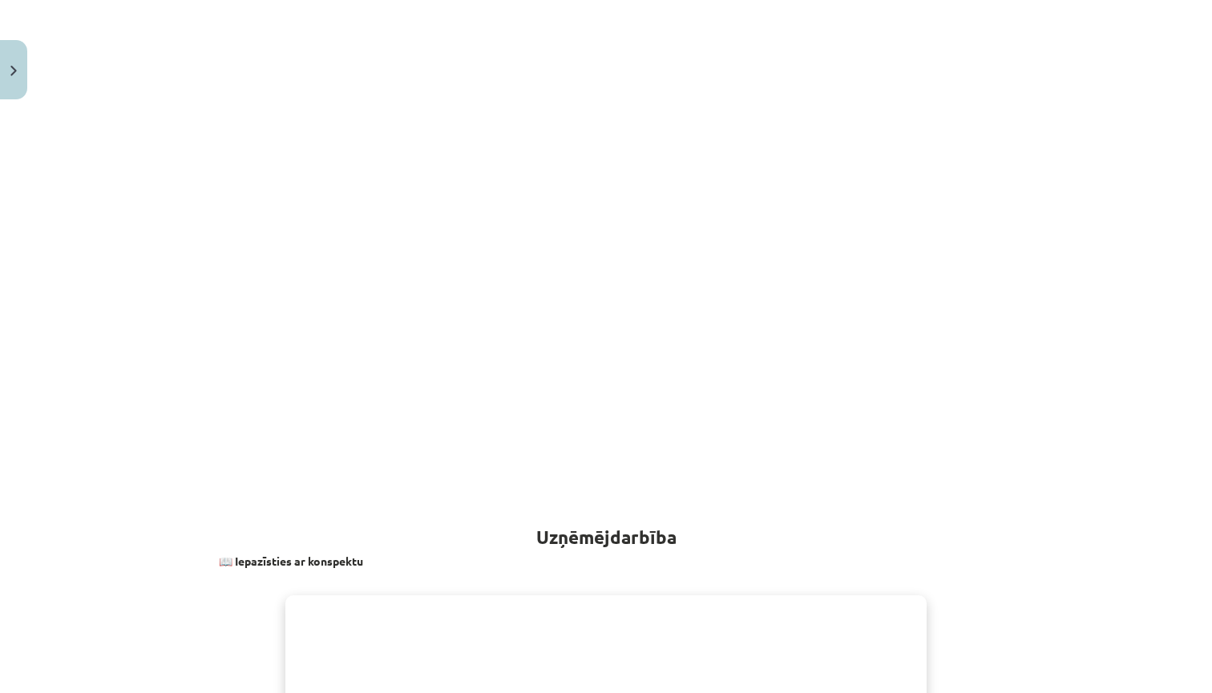
scroll to position [454, 0]
